Goal: Check status: Check status

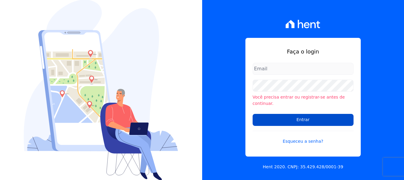
type input "[PERSON_NAME][EMAIL_ADDRESS][DOMAIN_NAME]"
click at [317, 114] on input "Entrar" at bounding box center [303, 120] width 101 height 12
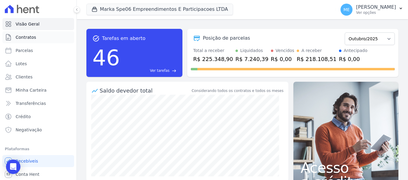
click at [25, 35] on span "Contratos" at bounding box center [26, 37] width 20 height 6
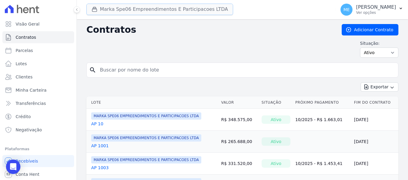
click at [106, 8] on button "Marka Spe06 Empreendimentos E Participacoes LTDA" at bounding box center [159, 9] width 147 height 11
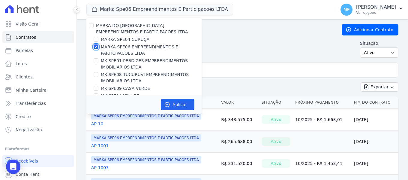
drag, startPoint x: 95, startPoint y: 46, endPoint x: 107, endPoint y: 55, distance: 15.0
click at [95, 46] on input "MARKA SPE06 EMPREENDIMENTOS E PARTICIPACOES LTDA" at bounding box center [96, 46] width 5 height 5
checkbox input "false"
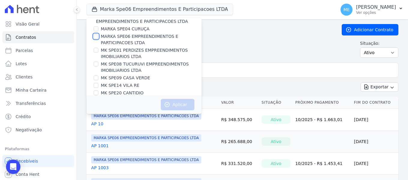
scroll to position [16, 0]
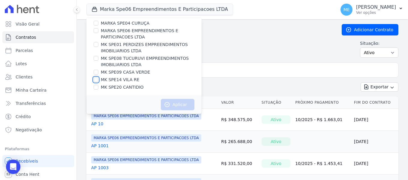
click at [98, 79] on input "MK SPE14 VILA RE" at bounding box center [96, 79] width 5 height 5
checkbox input "true"
click at [176, 102] on button "Aplicar" at bounding box center [178, 104] width 34 height 11
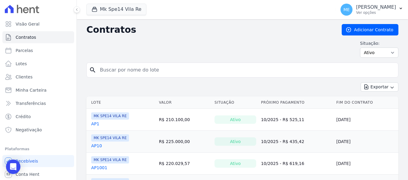
click at [198, 67] on input "search" at bounding box center [246, 70] width 300 height 12
type input "1018"
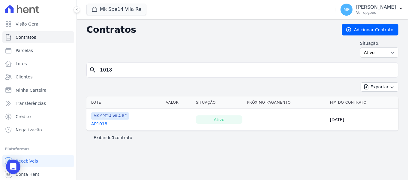
click at [96, 123] on link "AP1018" at bounding box center [99, 124] width 16 height 6
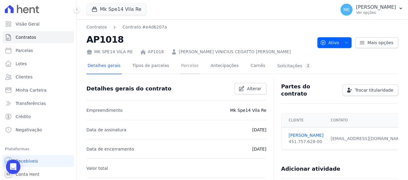
click at [186, 66] on link "Parcelas" at bounding box center [190, 66] width 20 height 16
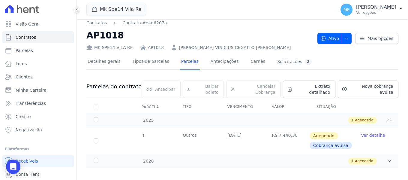
scroll to position [5, 0]
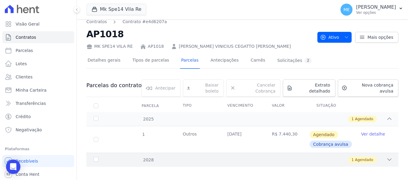
click at [388, 159] on icon at bounding box center [390, 160] width 4 height 2
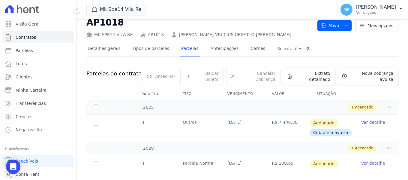
scroll to position [23, 0]
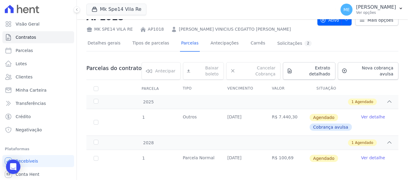
click at [366, 155] on link "Ver detalhe" at bounding box center [373, 158] width 24 height 6
